Goal: Information Seeking & Learning: Check status

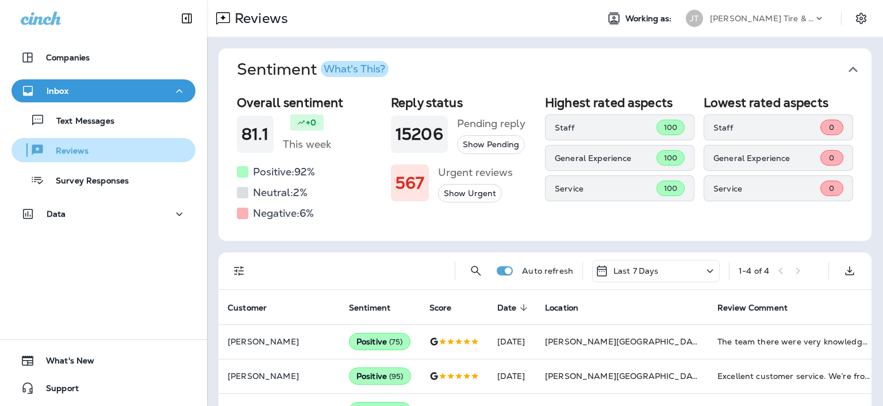
click at [99, 141] on div "Reviews" at bounding box center [103, 149] width 175 height 17
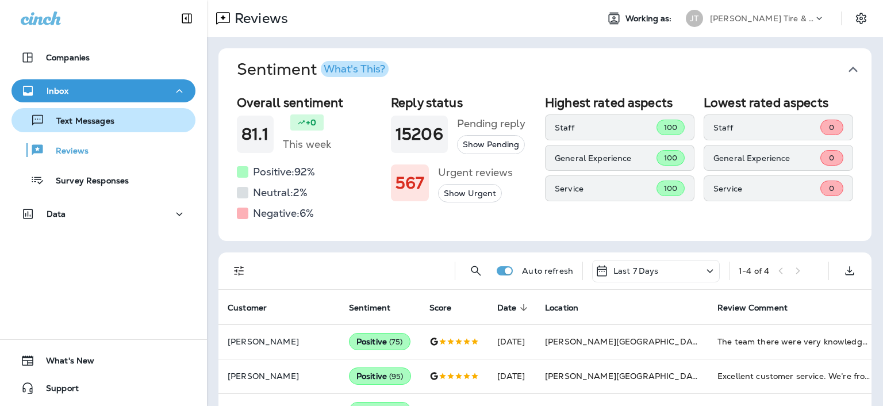
click at [106, 123] on p "Text Messages" at bounding box center [80, 121] width 70 height 11
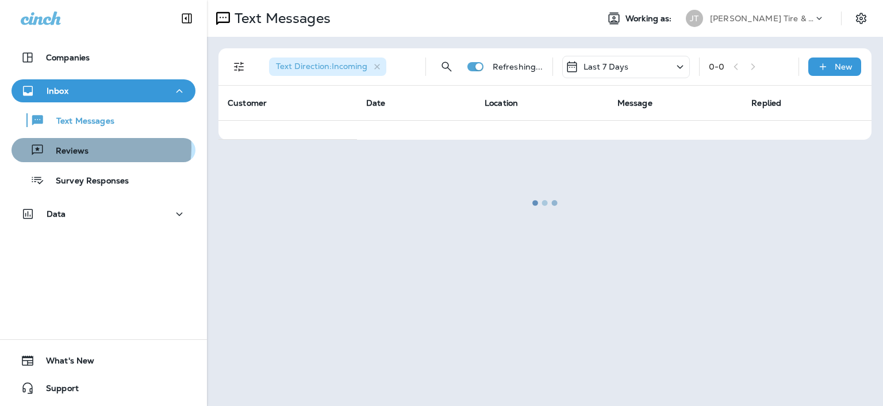
click at [97, 148] on div "Reviews" at bounding box center [103, 149] width 175 height 17
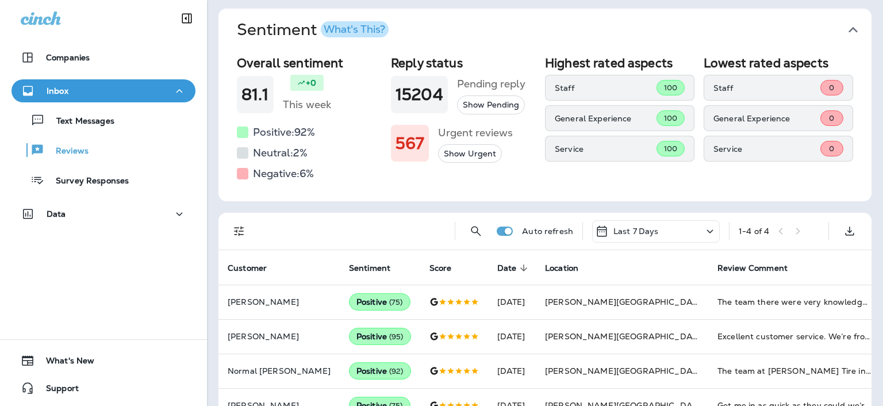
scroll to position [68, 0]
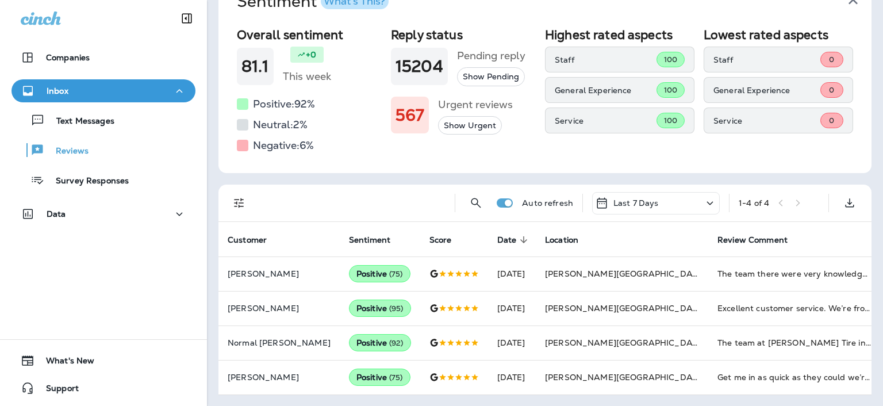
click at [616, 206] on p "Last 7 Days" at bounding box center [635, 202] width 45 height 9
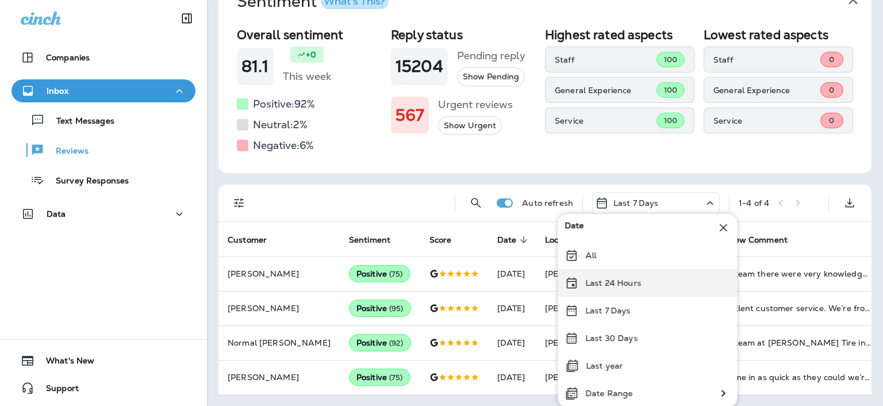
click at [609, 283] on p "Last 24 Hours" at bounding box center [613, 282] width 56 height 9
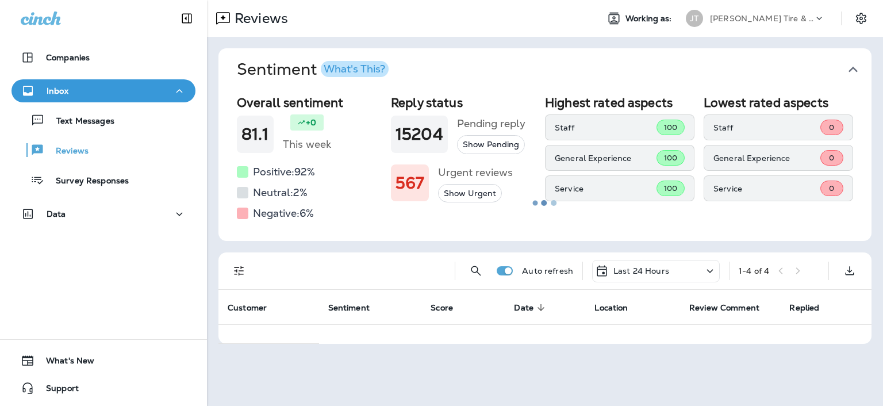
click at [616, 271] on div at bounding box center [544, 202] width 673 height 403
click at [634, 274] on div at bounding box center [544, 202] width 673 height 403
drag, startPoint x: 616, startPoint y: 271, endPoint x: 602, endPoint y: 271, distance: 13.8
click at [602, 271] on div at bounding box center [544, 202] width 673 height 403
click at [590, 270] on div at bounding box center [544, 202] width 673 height 403
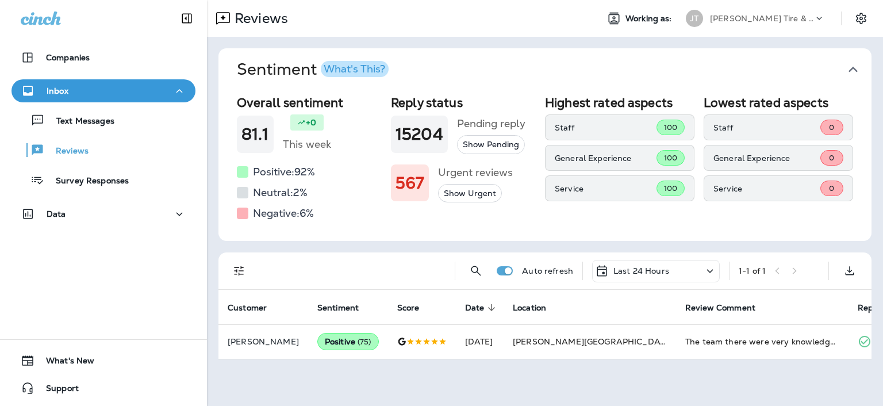
click at [692, 287] on div "Auto refresh Last 24 Hours 1 - 1 of 1" at bounding box center [547, 270] width 639 height 37
click at [683, 282] on div "Auto refresh Last 24 Hours 1 - 1 of 1" at bounding box center [547, 270] width 639 height 37
click at [682, 280] on div "Last 24 Hours" at bounding box center [656, 271] width 128 height 22
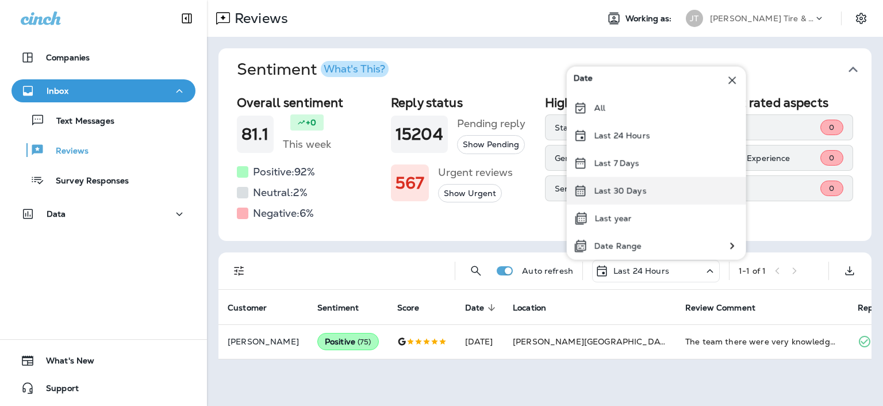
click at [623, 201] on div "Last 30 Days" at bounding box center [656, 191] width 179 height 28
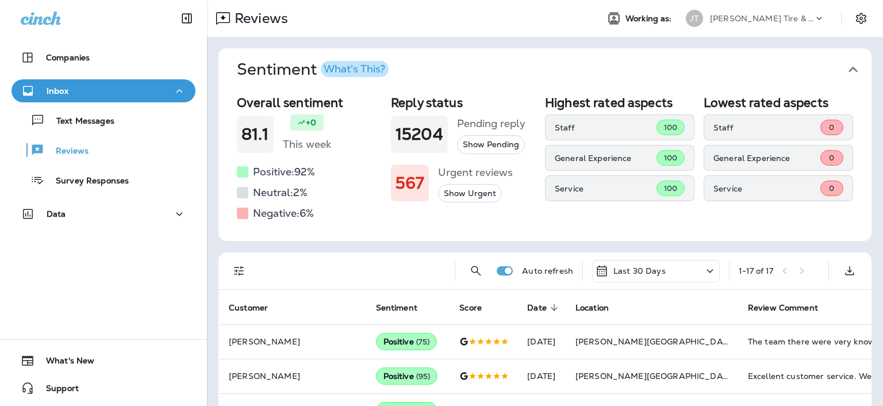
scroll to position [401, 0]
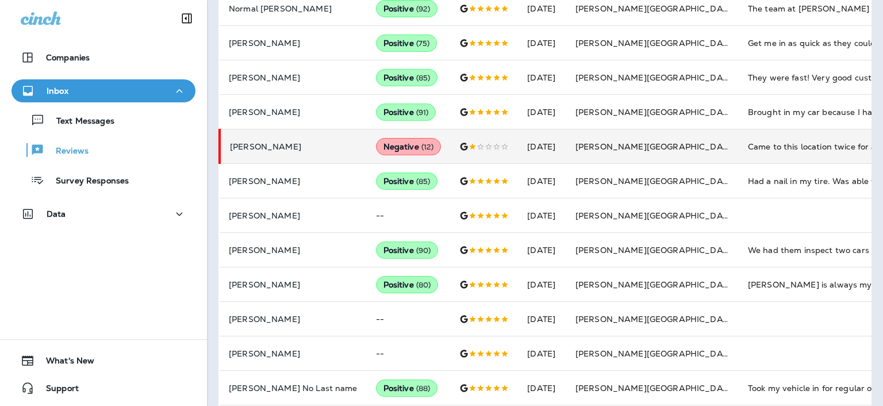
click at [459, 142] on div at bounding box center [483, 146] width 49 height 9
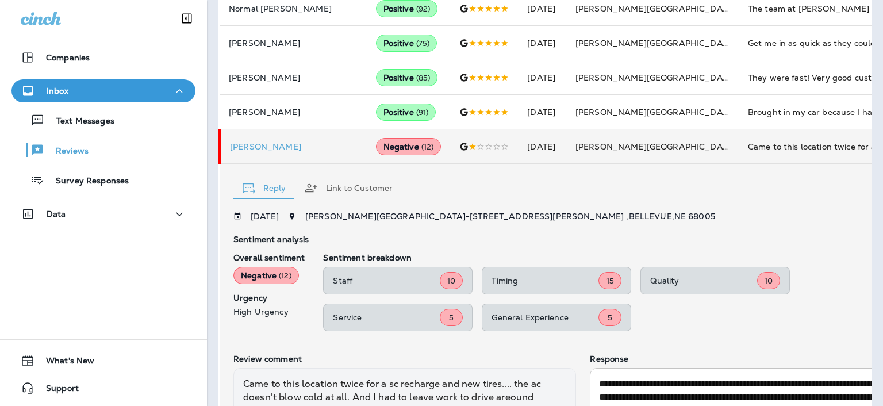
scroll to position [522, 0]
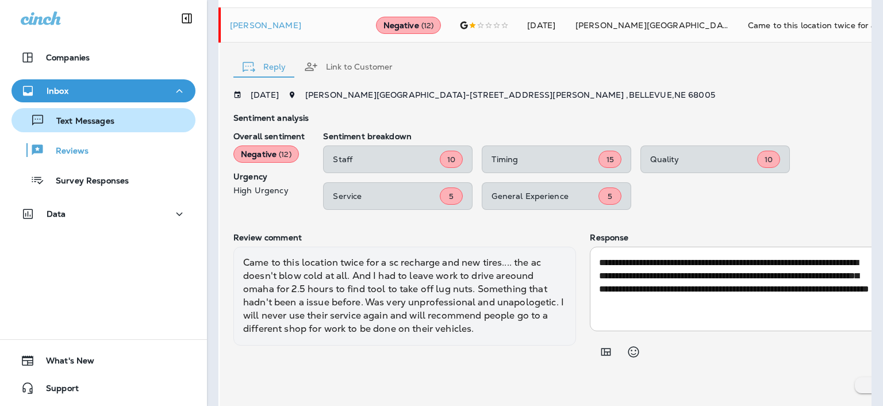
click at [122, 118] on div "Text Messages" at bounding box center [103, 119] width 175 height 17
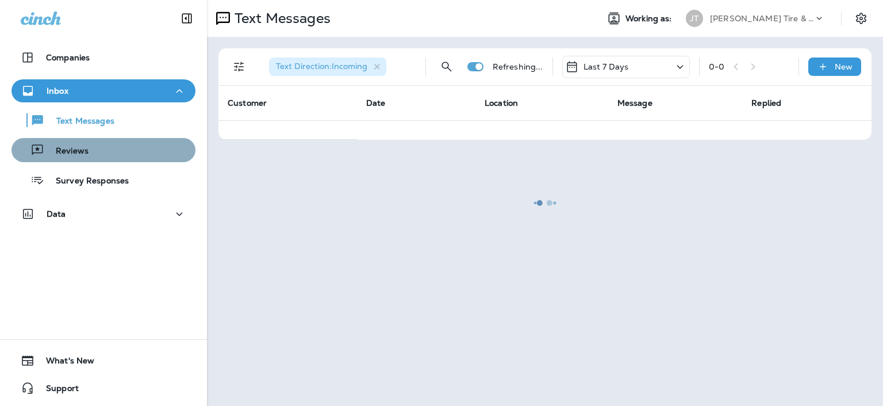
click at [121, 140] on button "Reviews" at bounding box center [103, 150] width 184 height 24
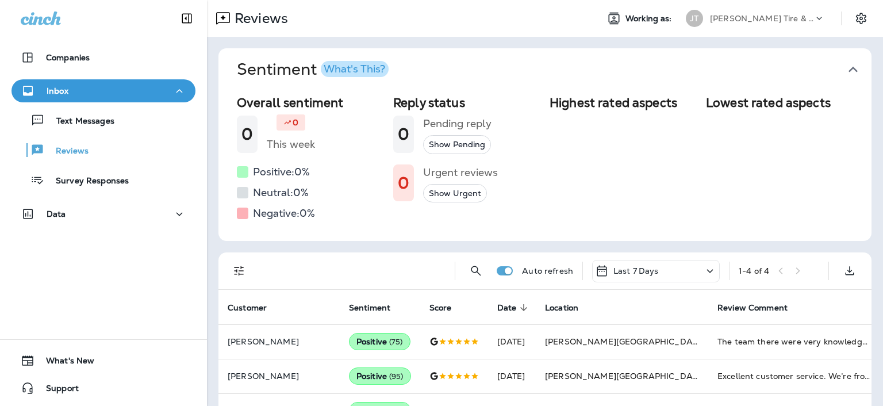
click at [682, 268] on div "Last 7 Days" at bounding box center [656, 271] width 128 height 22
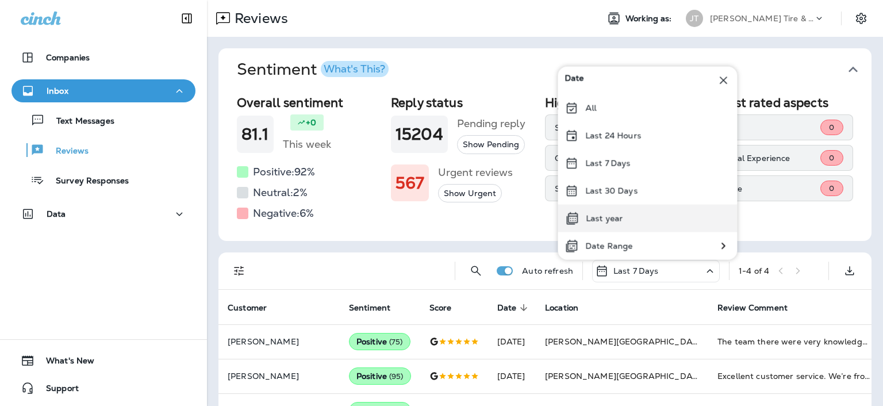
click at [626, 221] on div "Last year" at bounding box center [646, 219] width 179 height 28
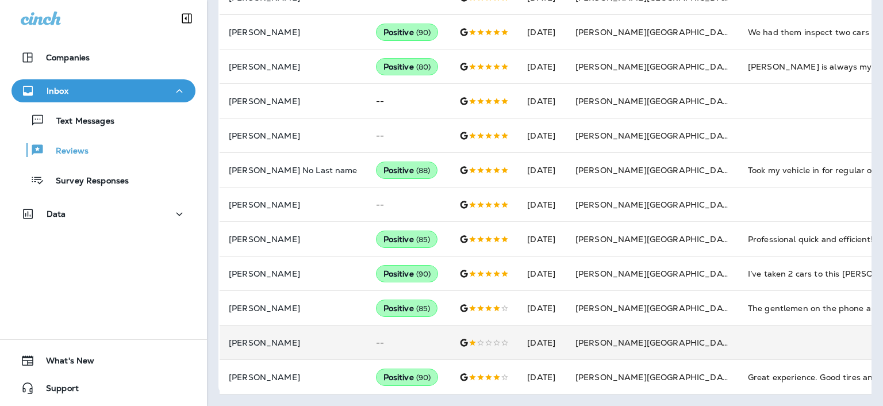
scroll to position [159, 0]
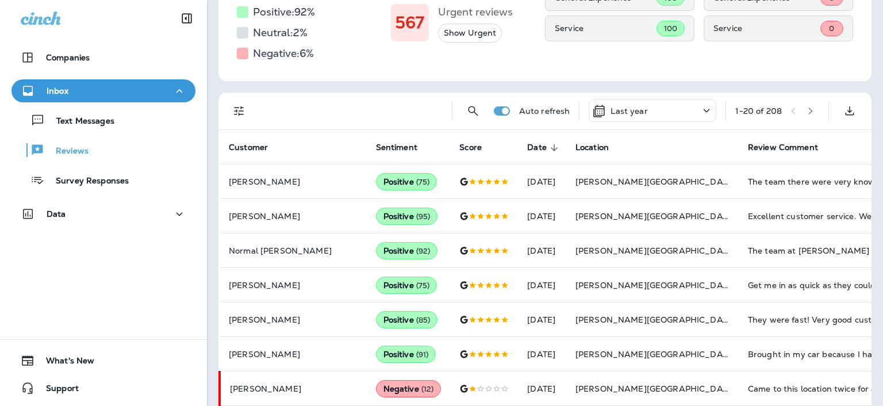
click at [806, 110] on icon "button" at bounding box center [810, 111] width 8 height 8
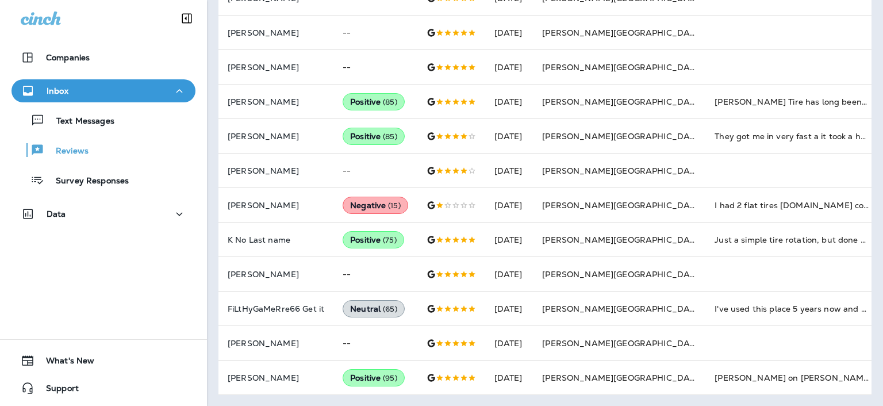
scroll to position [619, 0]
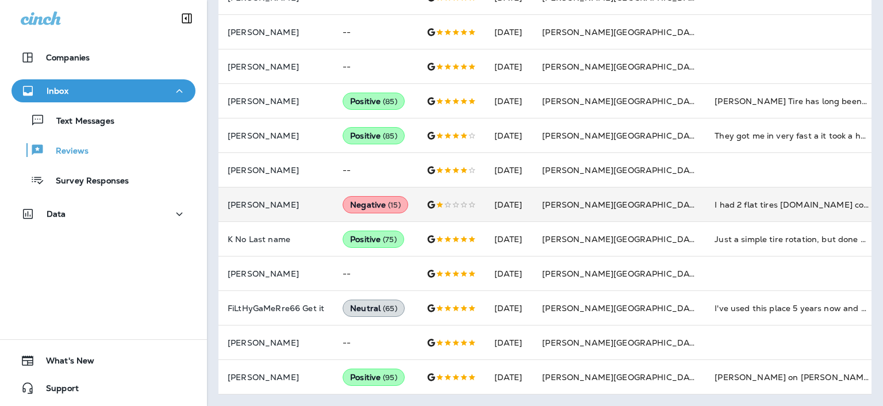
click at [705, 198] on td "I had 2 flat tires [DOMAIN_NAME] cost $70.00 that's outrageous!!!" at bounding box center [791, 204] width 172 height 34
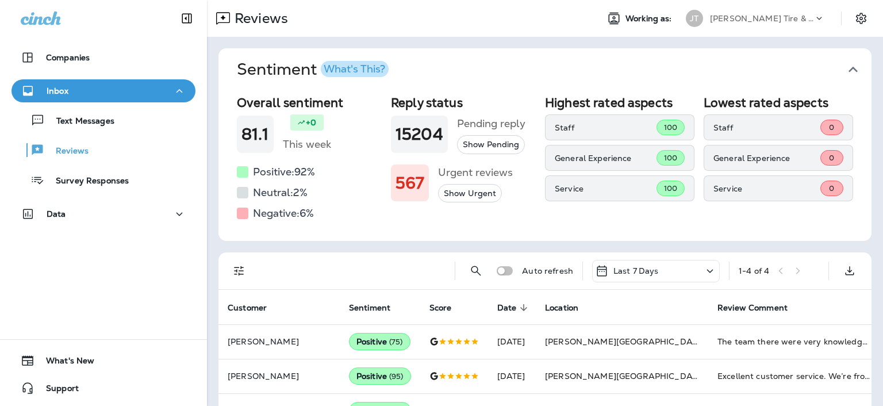
click at [637, 266] on p "Last 7 Days" at bounding box center [635, 270] width 45 height 9
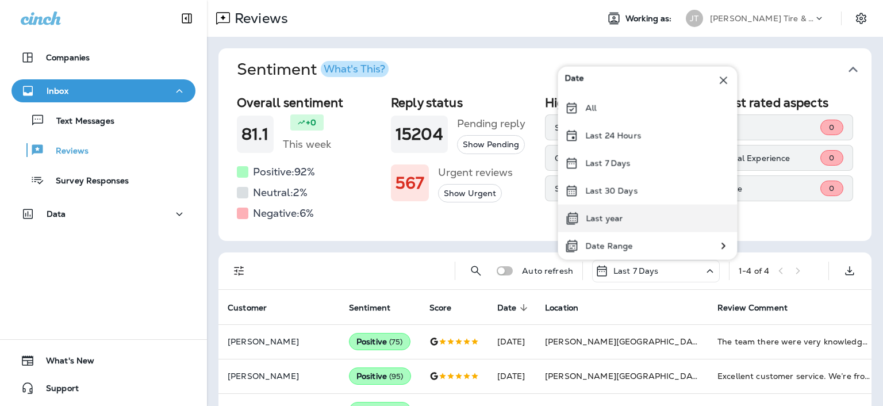
click at [639, 220] on div "Last year" at bounding box center [646, 219] width 179 height 28
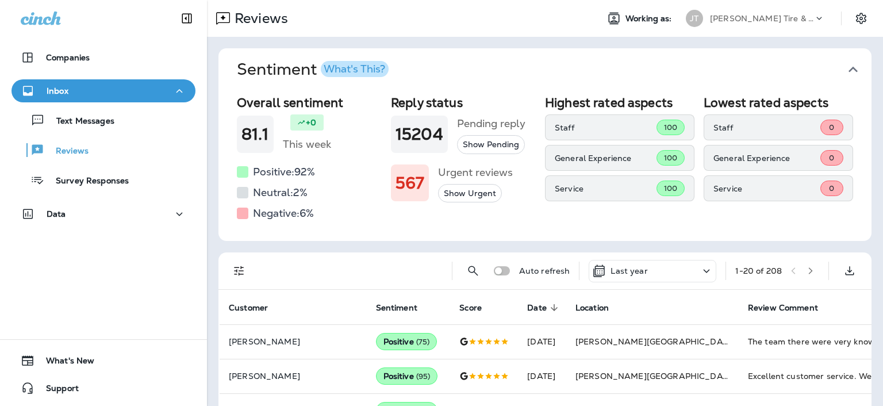
click at [806, 272] on icon "button" at bounding box center [810, 271] width 8 height 8
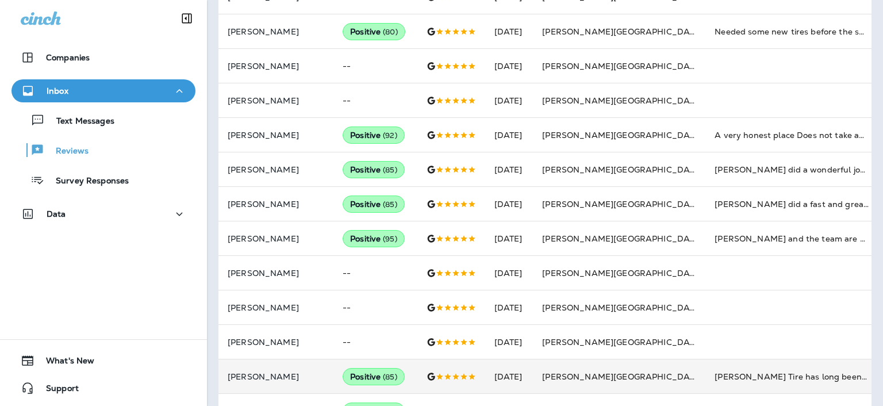
scroll to position [159, 0]
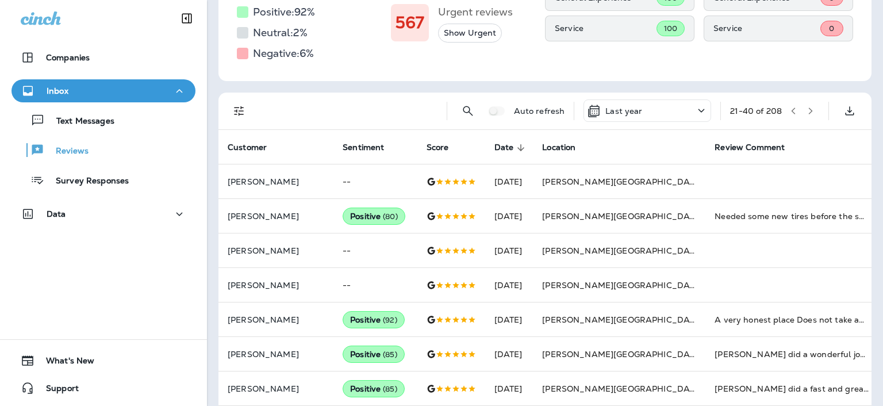
click at [808, 111] on button "button" at bounding box center [810, 110] width 17 height 17
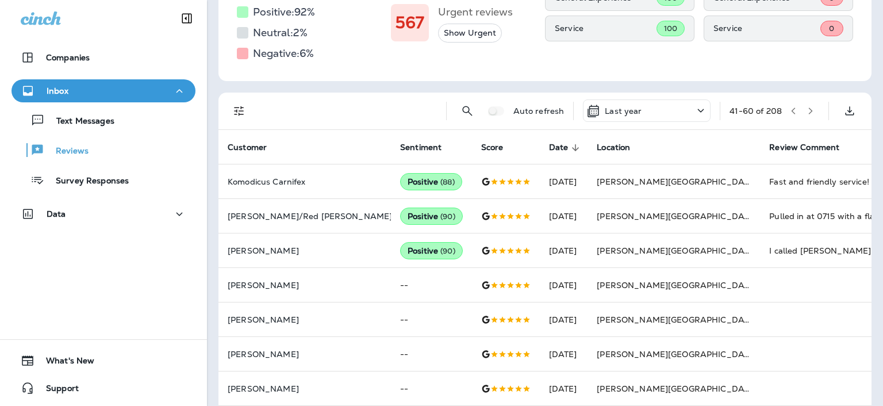
click at [806, 110] on icon "button" at bounding box center [810, 111] width 8 height 8
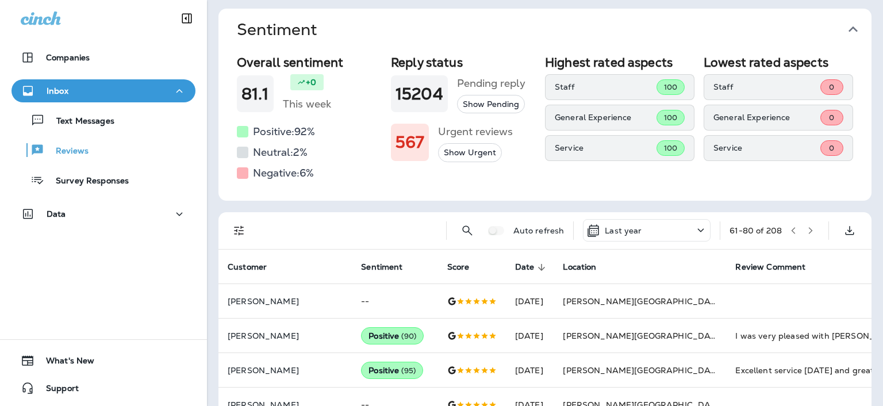
scroll to position [0, 0]
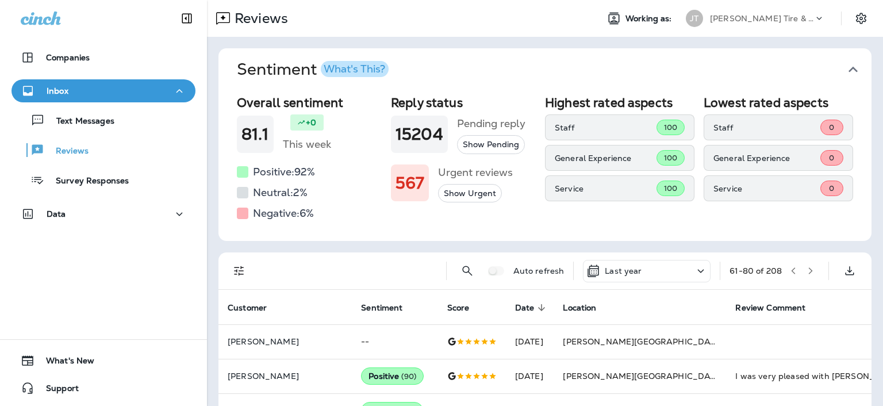
click at [806, 271] on icon "button" at bounding box center [810, 271] width 8 height 8
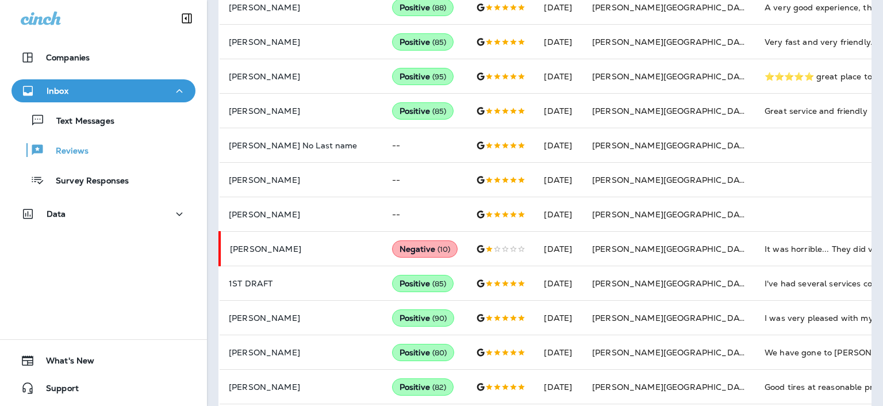
scroll to position [619, 0]
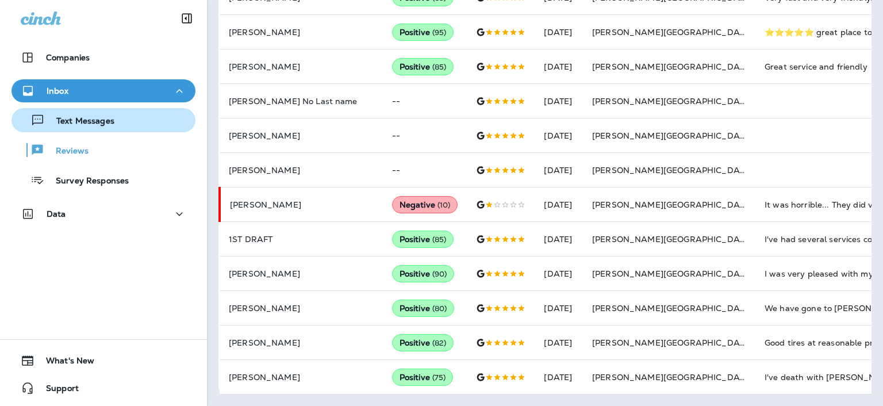
click at [117, 114] on div "Text Messages" at bounding box center [103, 119] width 175 height 17
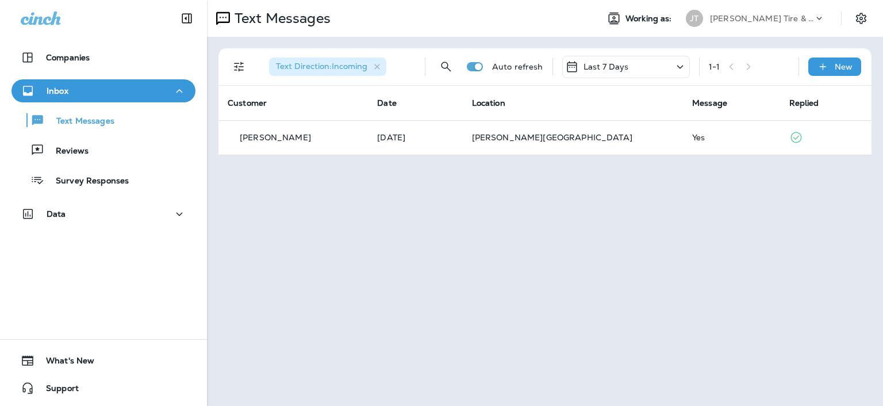
click at [657, 75] on div "Last 7 Days" at bounding box center [626, 67] width 128 height 22
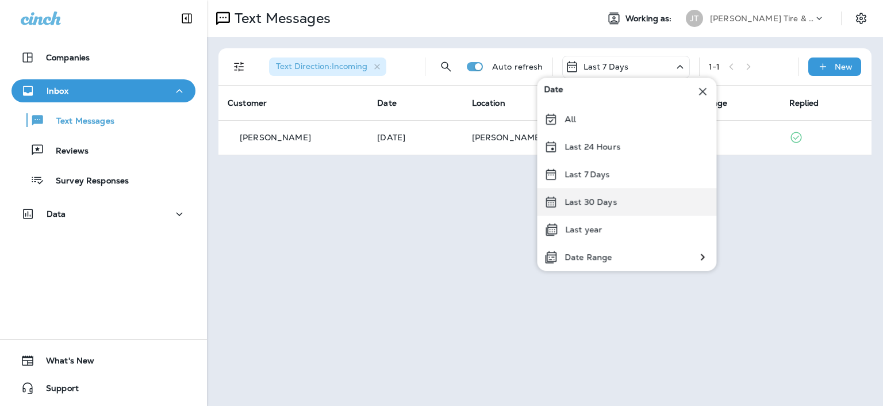
click at [605, 206] on p "Last 30 Days" at bounding box center [590, 201] width 52 height 9
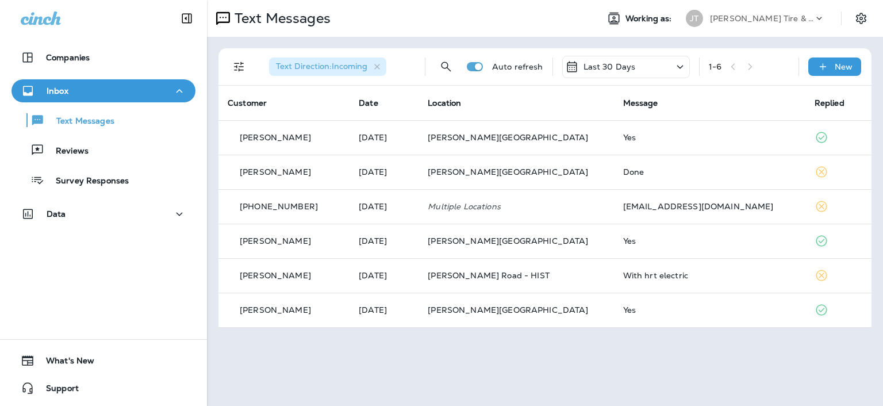
click at [619, 65] on p "Last 30 Days" at bounding box center [609, 66] width 52 height 9
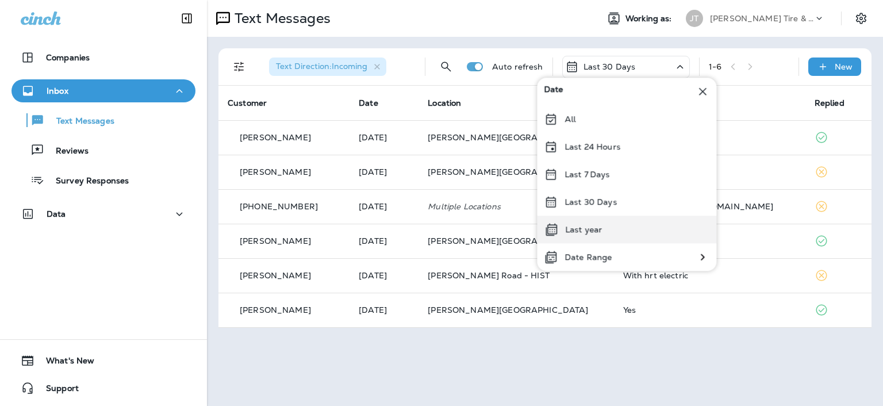
click at [602, 225] on div "Last year" at bounding box center [626, 229] width 179 height 28
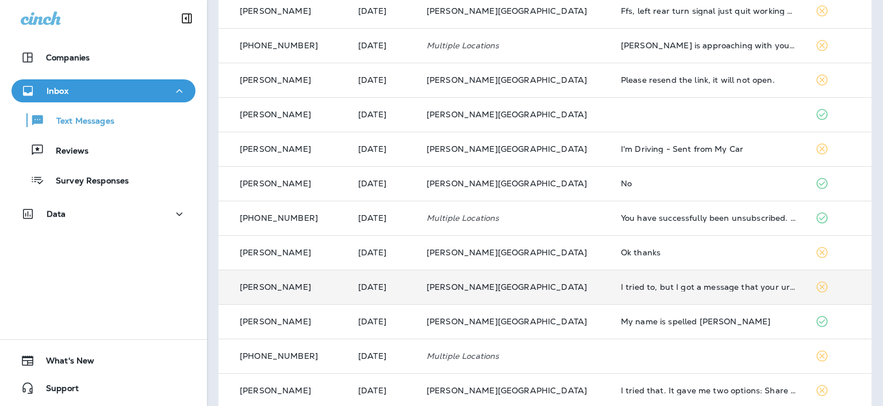
scroll to position [416, 0]
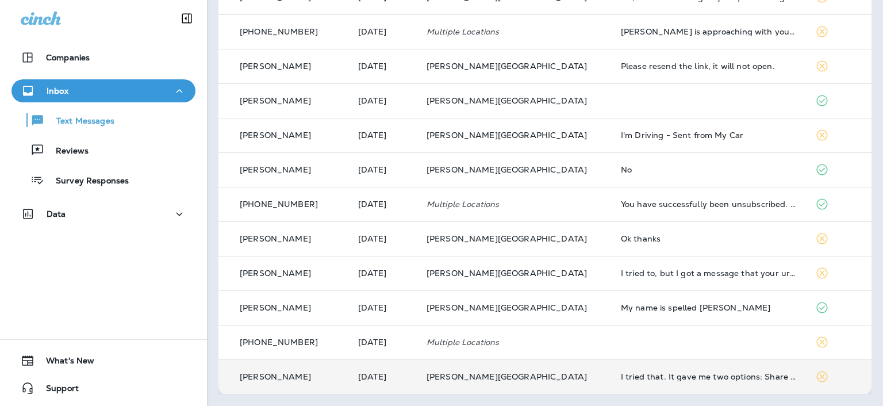
click at [576, 378] on td "[PERSON_NAME][GEOGRAPHIC_DATA]" at bounding box center [514, 376] width 194 height 34
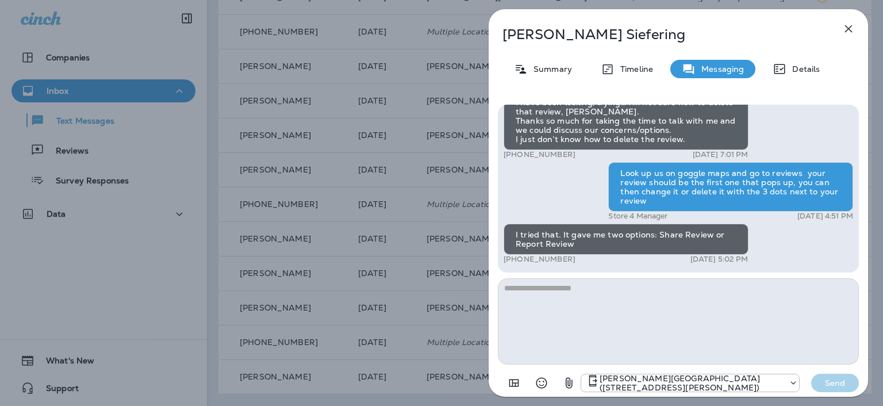
click at [187, 142] on div "[PERSON_NAME] Summary Timeline Messaging Details Thank you for stopping by [PER…" at bounding box center [441, 203] width 883 height 406
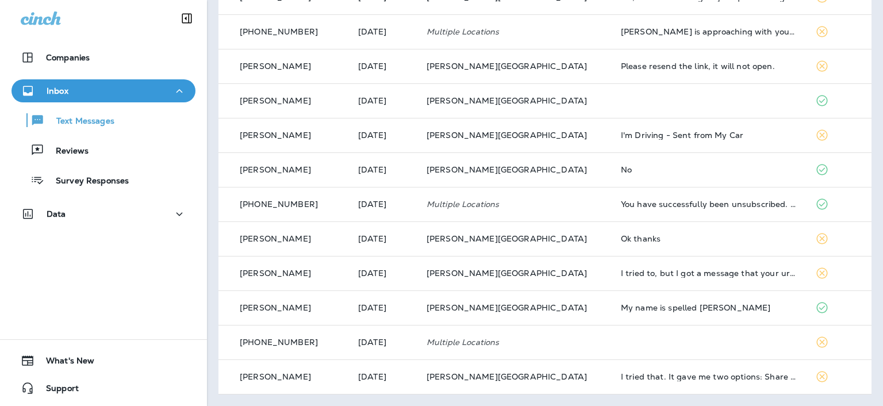
click at [116, 146] on div "Reviews" at bounding box center [103, 149] width 175 height 17
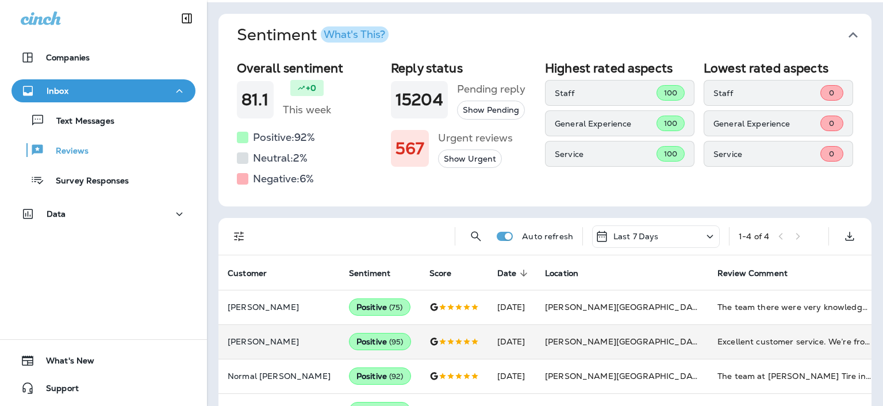
scroll to position [68, 0]
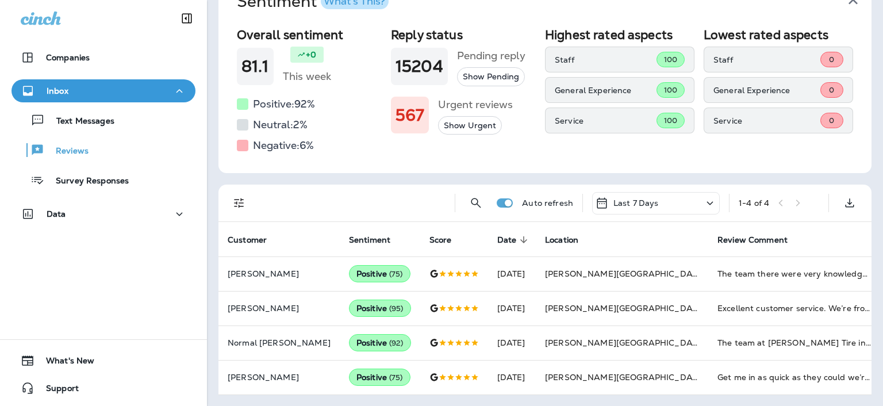
click at [708, 222] on th "Review Comment" at bounding box center [794, 239] width 172 height 34
click at [641, 208] on div "Last 7 Days" at bounding box center [627, 203] width 64 height 14
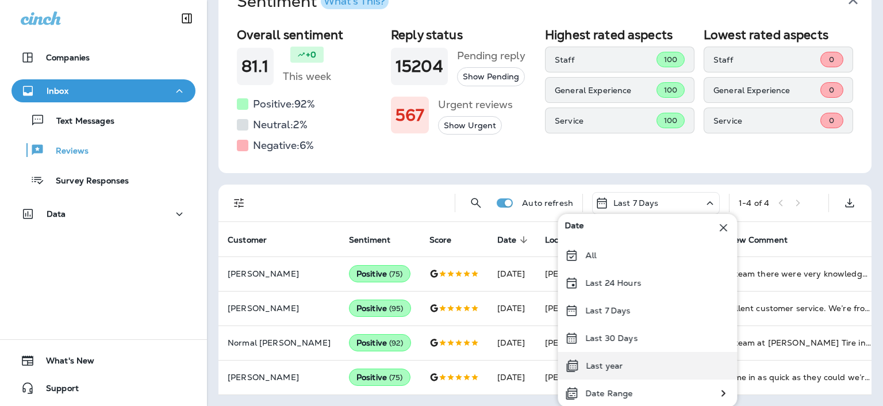
click at [626, 359] on div "Last year" at bounding box center [646, 366] width 179 height 28
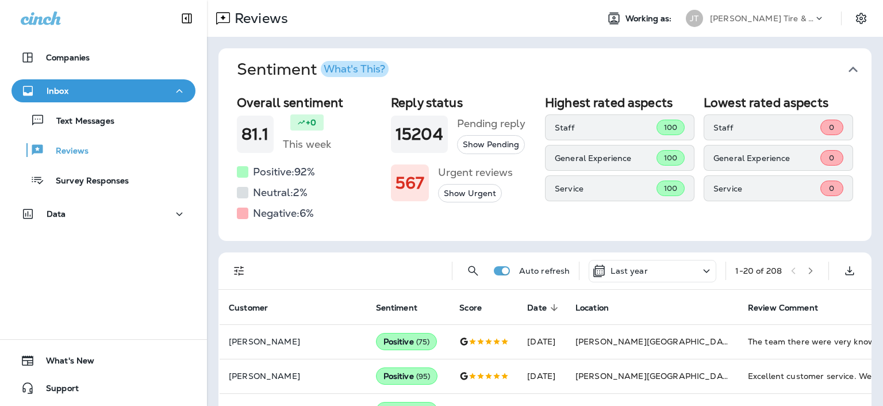
click at [802, 275] on button "button" at bounding box center [810, 270] width 17 height 17
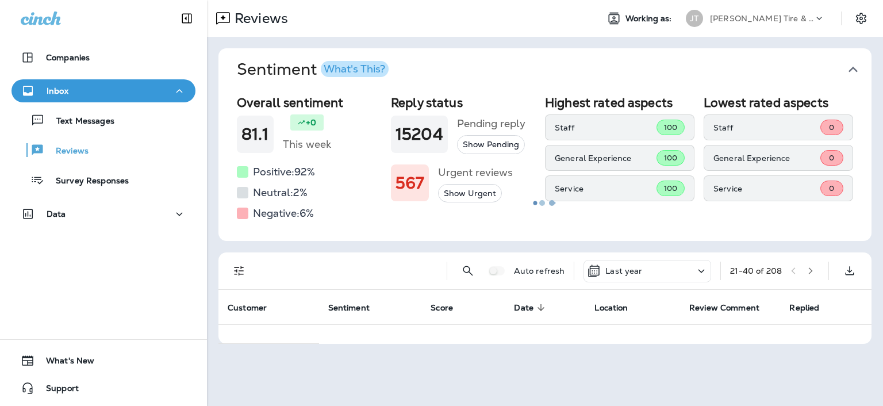
click at [796, 275] on div at bounding box center [544, 202] width 673 height 403
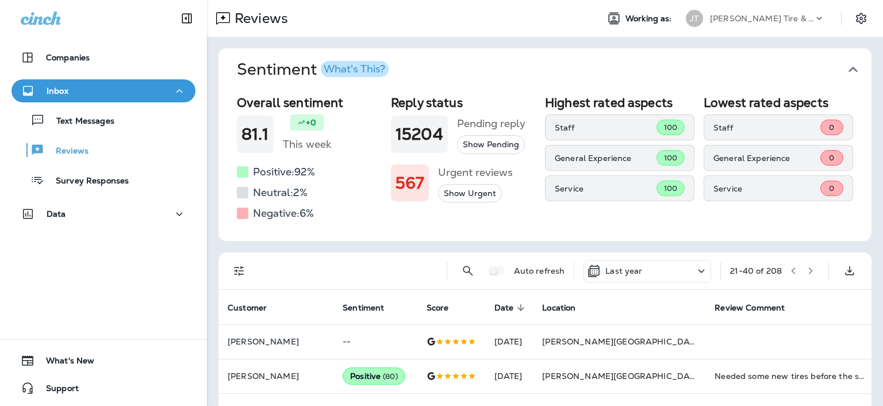
click at [813, 273] on div "Auto refresh Last year 21 - 40 of 208" at bounding box center [547, 270] width 639 height 37
click at [806, 273] on button "button" at bounding box center [810, 270] width 17 height 17
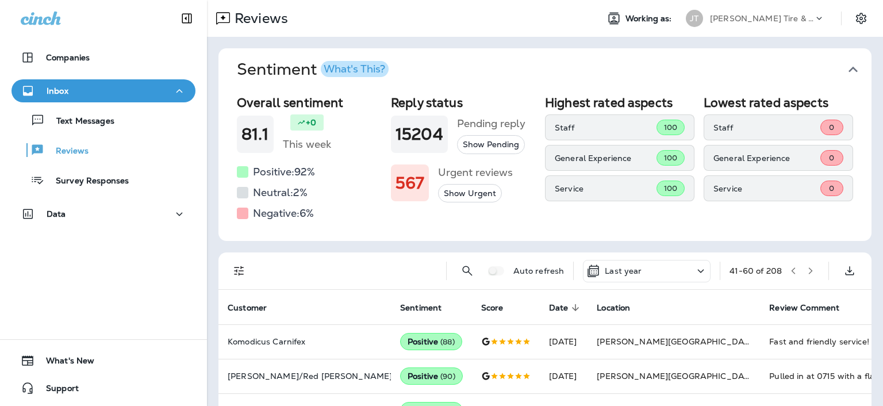
click at [805, 272] on button "button" at bounding box center [810, 270] width 17 height 17
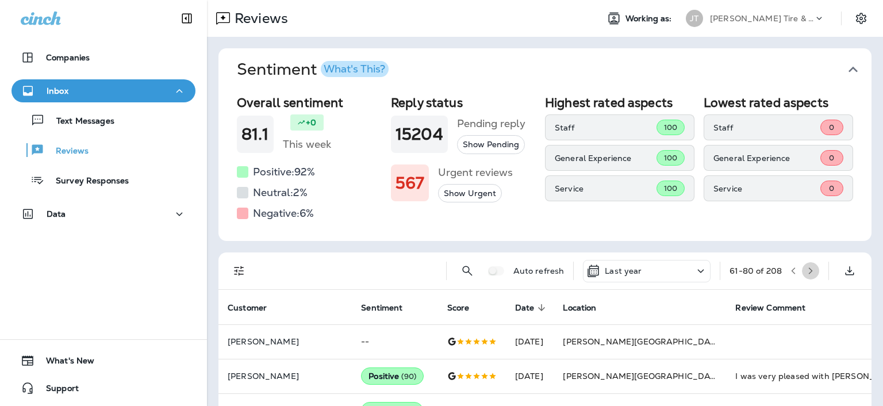
click at [806, 272] on icon "button" at bounding box center [810, 271] width 8 height 8
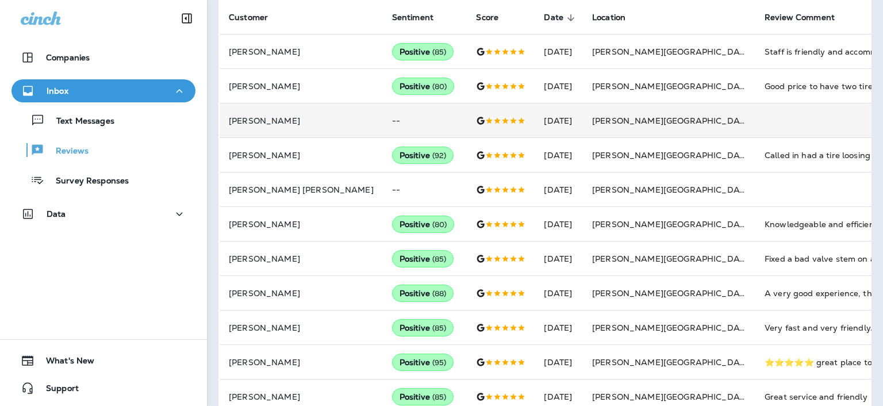
scroll to position [217, 0]
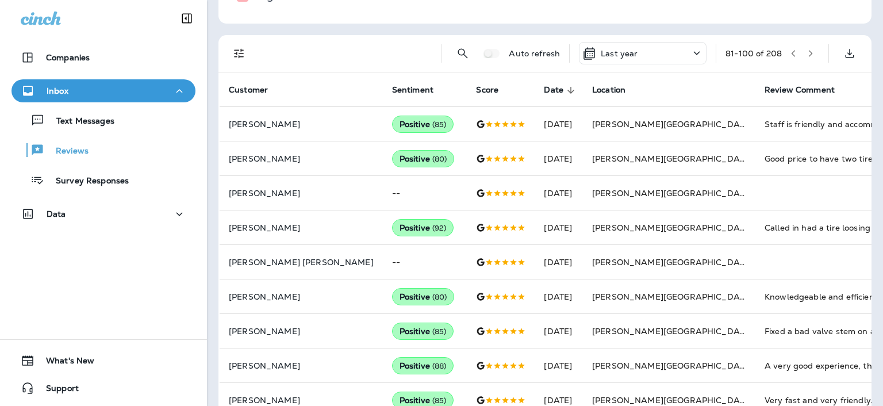
click at [802, 60] on button "button" at bounding box center [810, 53] width 17 height 17
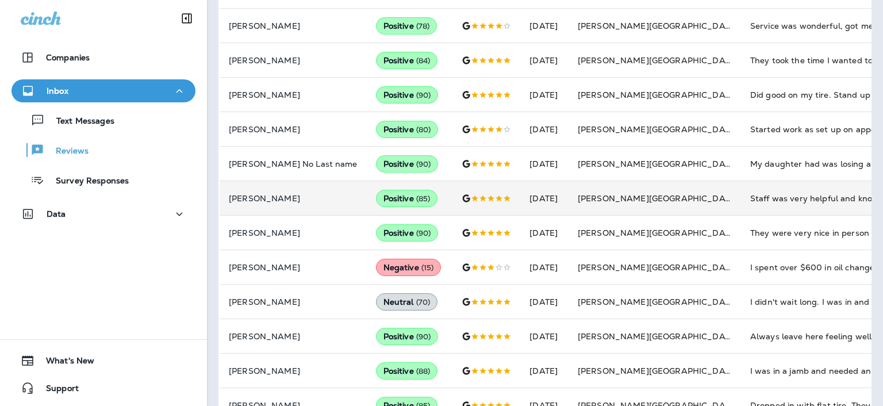
scroll to position [274, 0]
